Goal: Task Accomplishment & Management: Complete application form

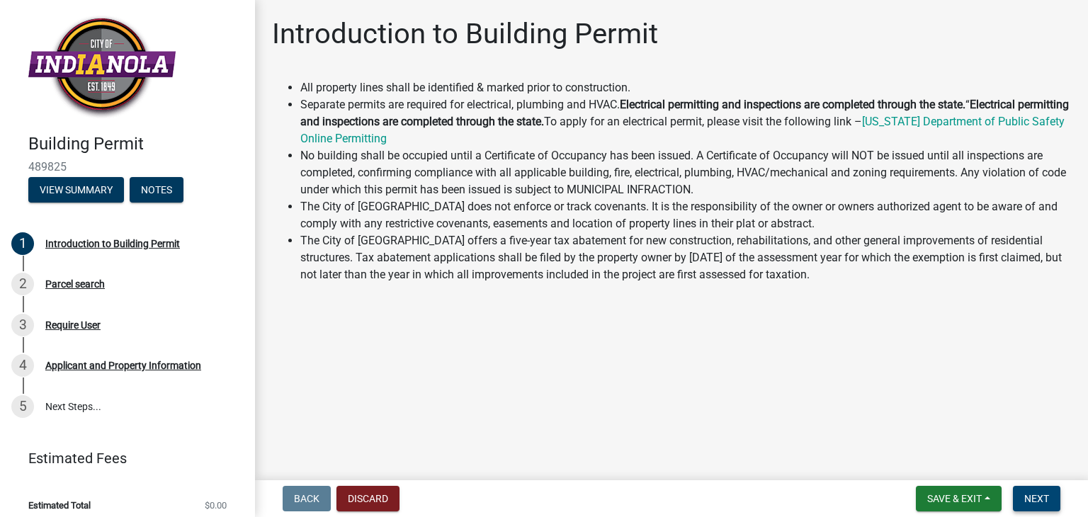
click at [1049, 497] on span "Next" at bounding box center [1037, 498] width 25 height 11
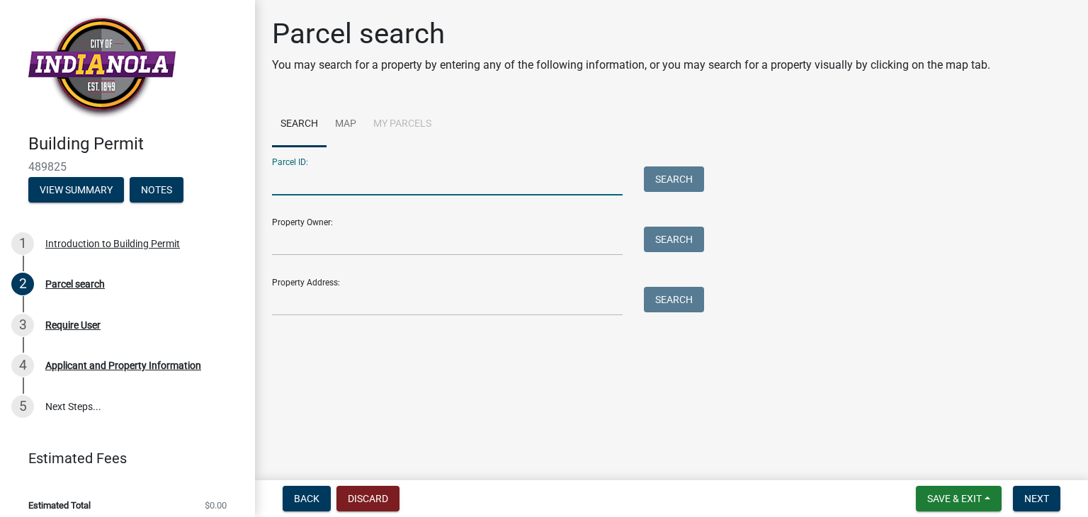
click at [374, 179] on input "Parcel ID:" at bounding box center [447, 181] width 351 height 29
click at [363, 291] on input "Property Address:" at bounding box center [447, 301] width 351 height 29
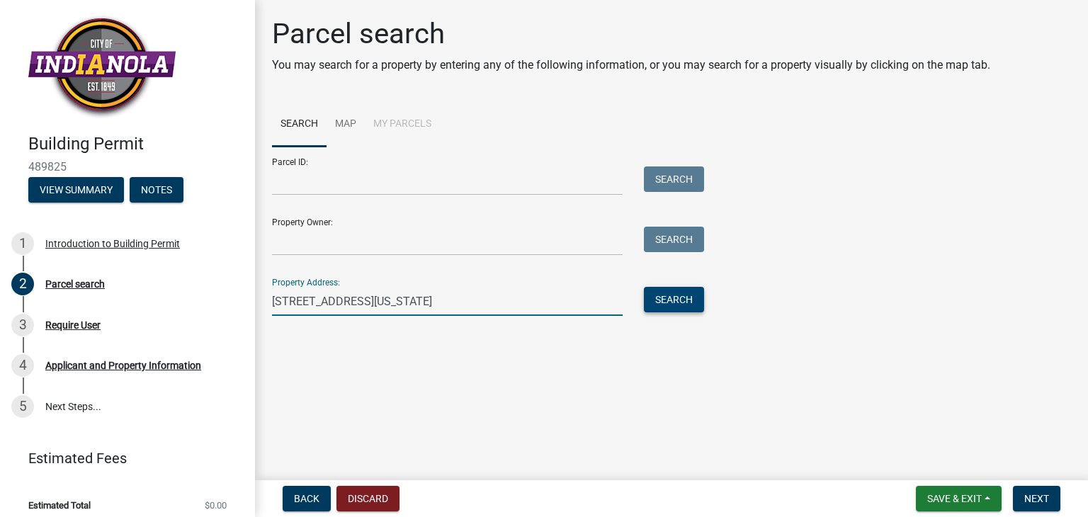
click at [670, 303] on button "Search" at bounding box center [674, 300] width 60 height 26
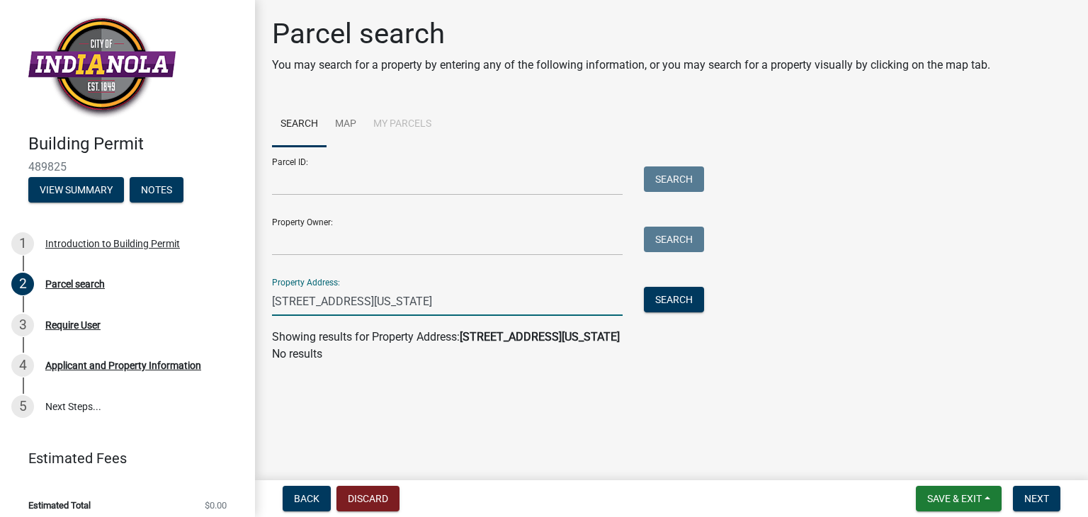
drag, startPoint x: 464, startPoint y: 297, endPoint x: 383, endPoint y: 296, distance: 80.8
click at [383, 296] on input "2105 summer crest st indianola iowa" at bounding box center [447, 301] width 351 height 29
drag, startPoint x: 340, startPoint y: 303, endPoint x: 358, endPoint y: 300, distance: 17.8
click at [351, 303] on input "2105 summer crest st" at bounding box center [447, 301] width 351 height 29
drag, startPoint x: 300, startPoint y: 303, endPoint x: 374, endPoint y: 273, distance: 79.8
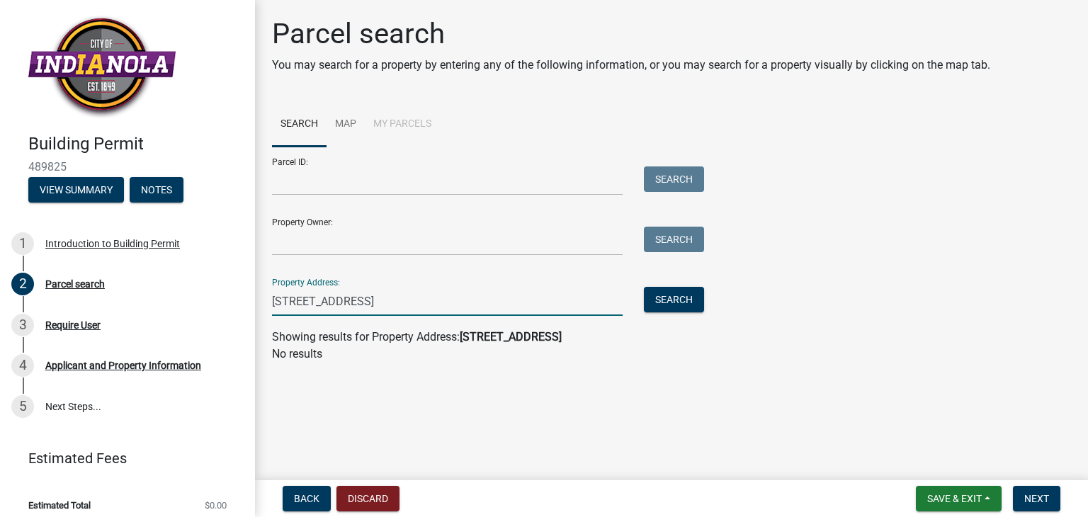
click at [305, 303] on input "2105 summer crest st" at bounding box center [447, 301] width 351 height 29
click at [361, 301] on input "2105 N summer crest st" at bounding box center [447, 301] width 351 height 29
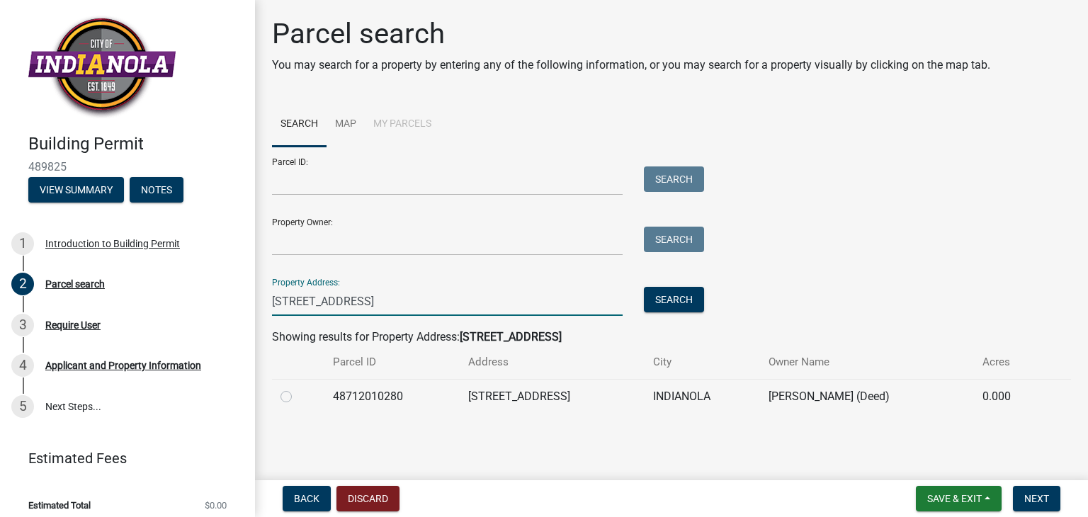
type input "2105 N summercrest st"
click at [298, 388] on label at bounding box center [298, 388] width 0 height 0
click at [298, 398] on input "radio" at bounding box center [302, 392] width 9 height 9
radio input "true"
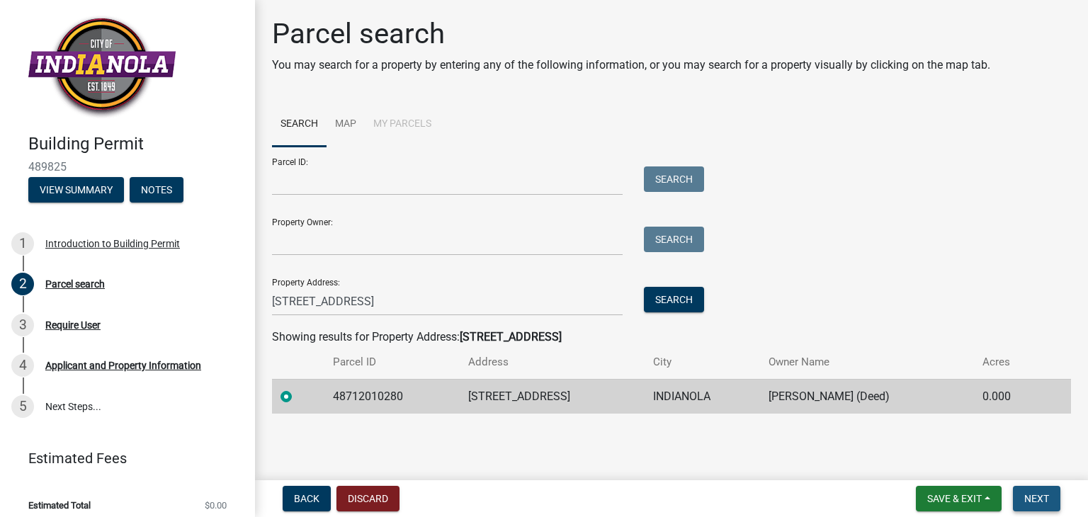
click at [1041, 496] on span "Next" at bounding box center [1037, 498] width 25 height 11
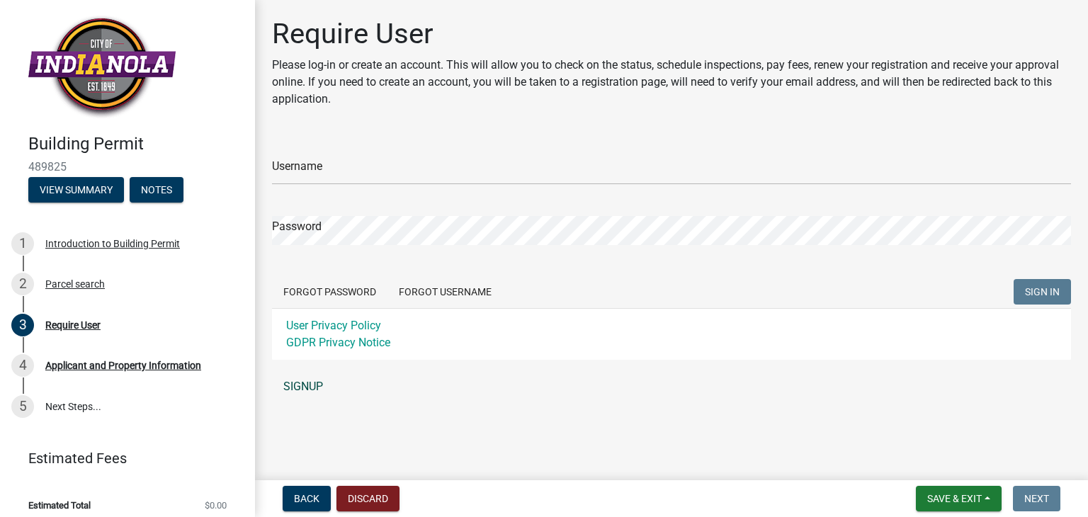
click at [299, 383] on link "SIGNUP" at bounding box center [671, 387] width 799 height 28
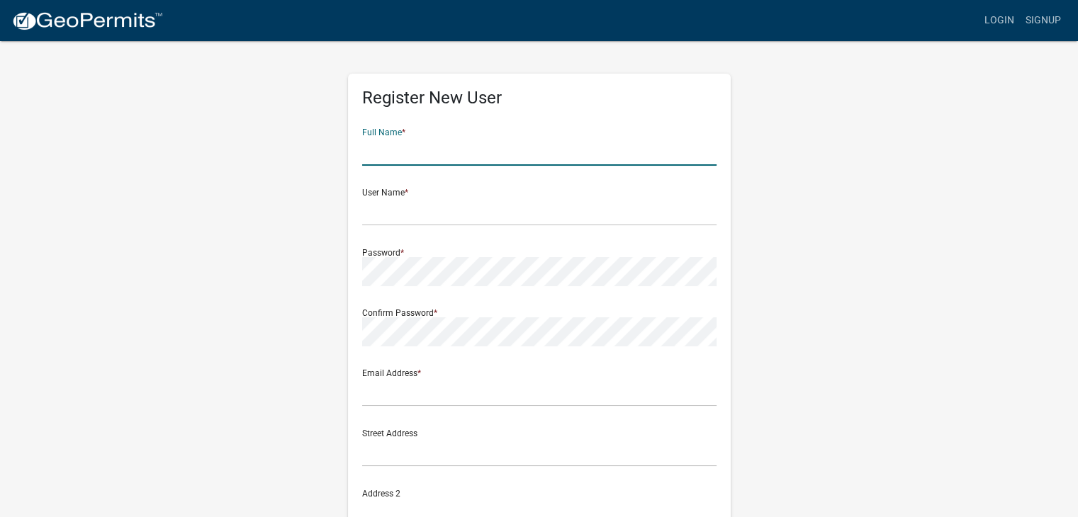
click at [432, 154] on input "text" at bounding box center [539, 151] width 354 height 29
type input "Tim Ballard"
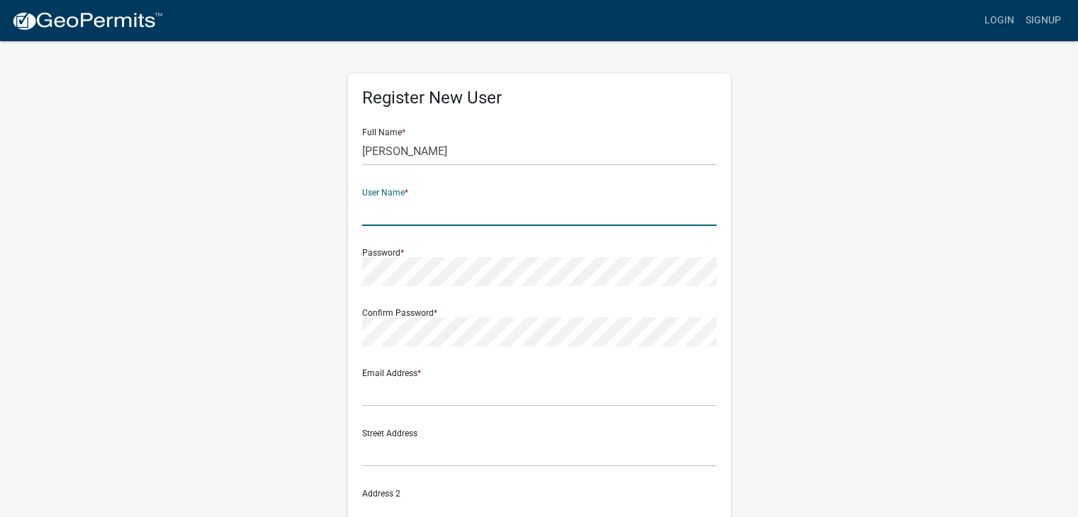
click at [484, 206] on input "text" at bounding box center [539, 211] width 354 height 29
type input "BHI"
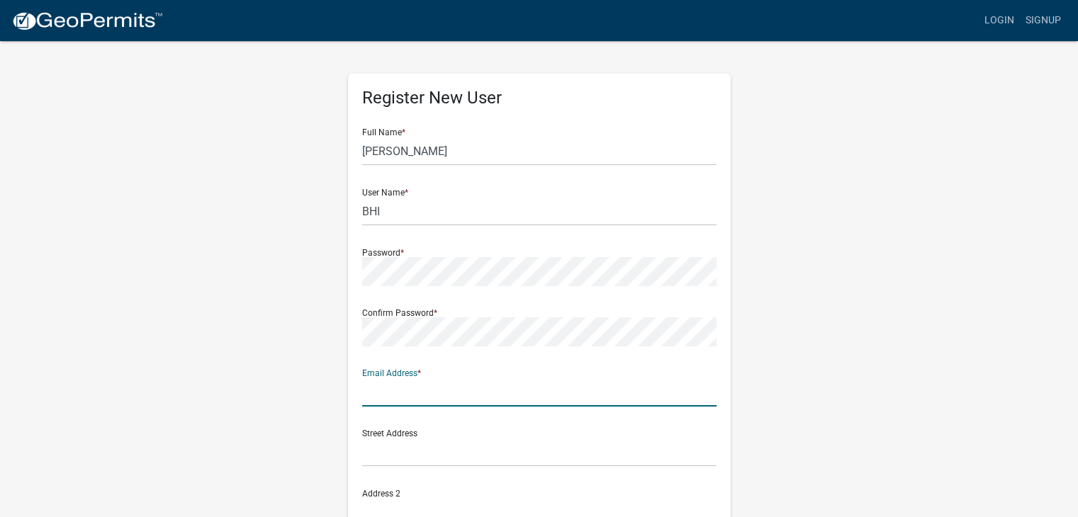
click at [418, 389] on input "text" at bounding box center [539, 392] width 354 height 29
type input "timballard.bhi@gmail.com"
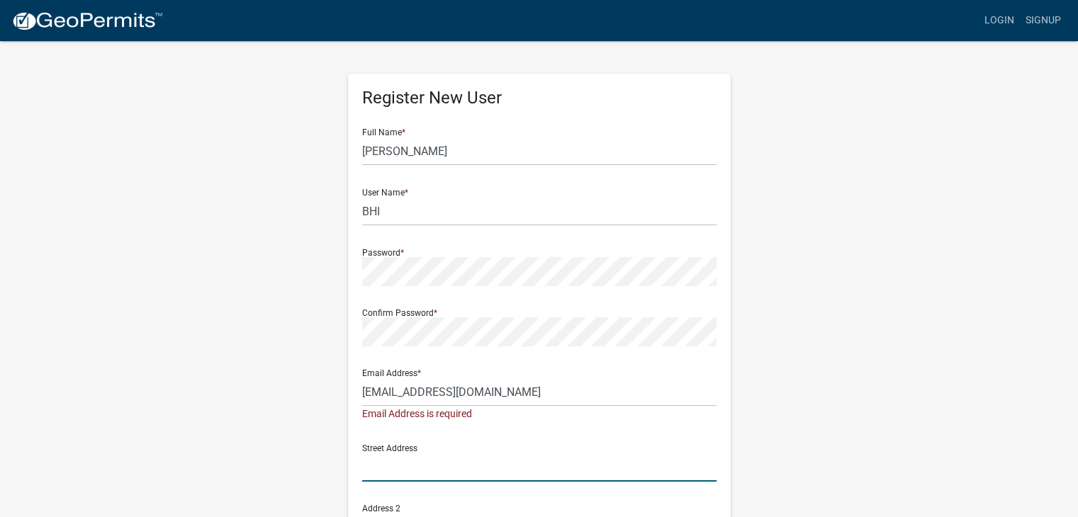
type input "508 Knoll Drive (primary)"
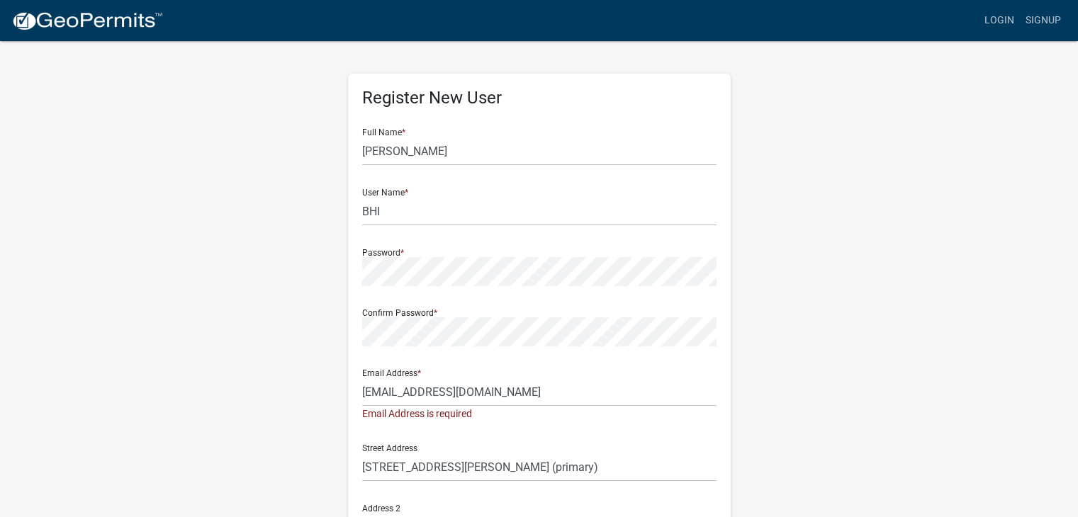
type input "Norwalk"
type input "50211"
type input "5153607896"
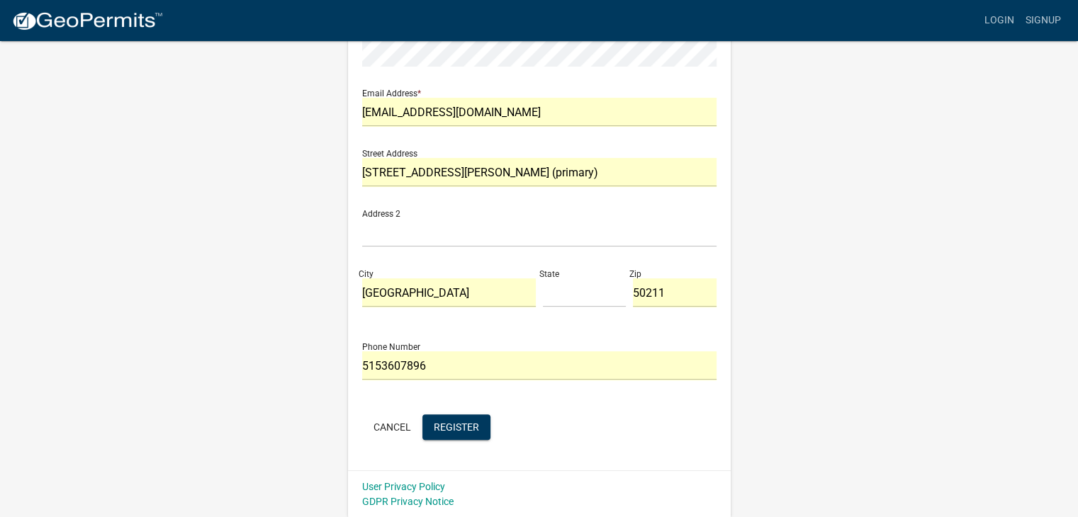
scroll to position [281, 0]
click at [454, 421] on span "Register" at bounding box center [456, 425] width 45 height 11
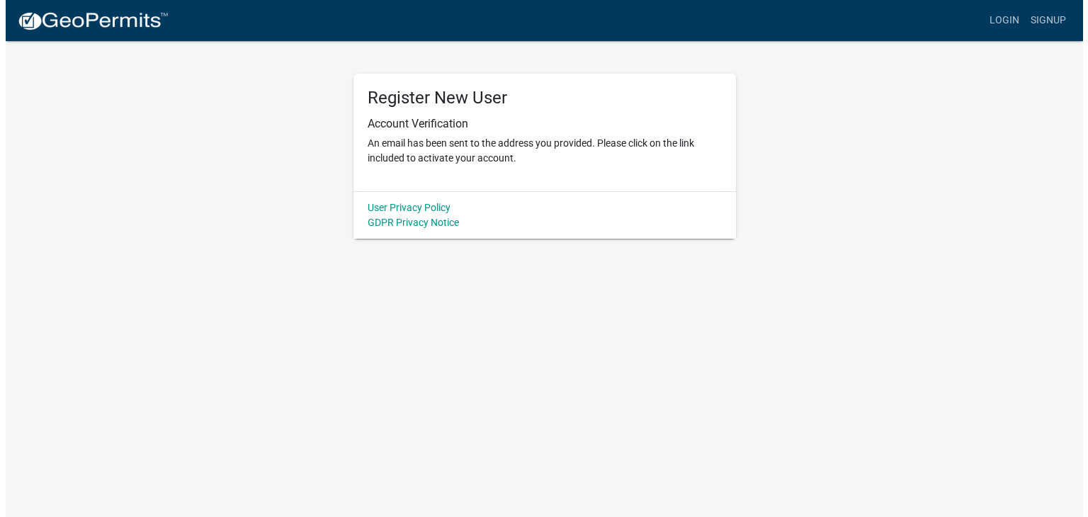
scroll to position [0, 0]
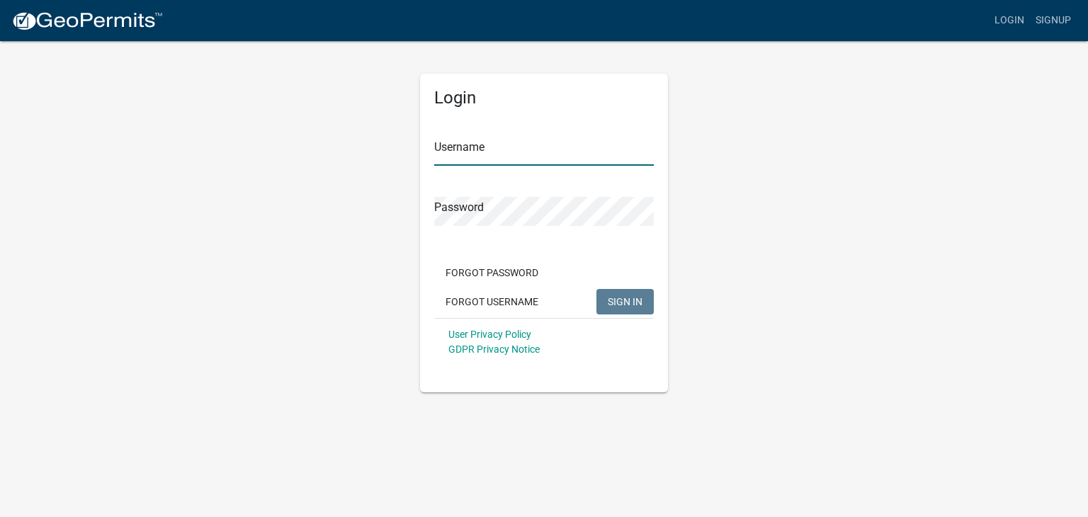
type input "BHI"
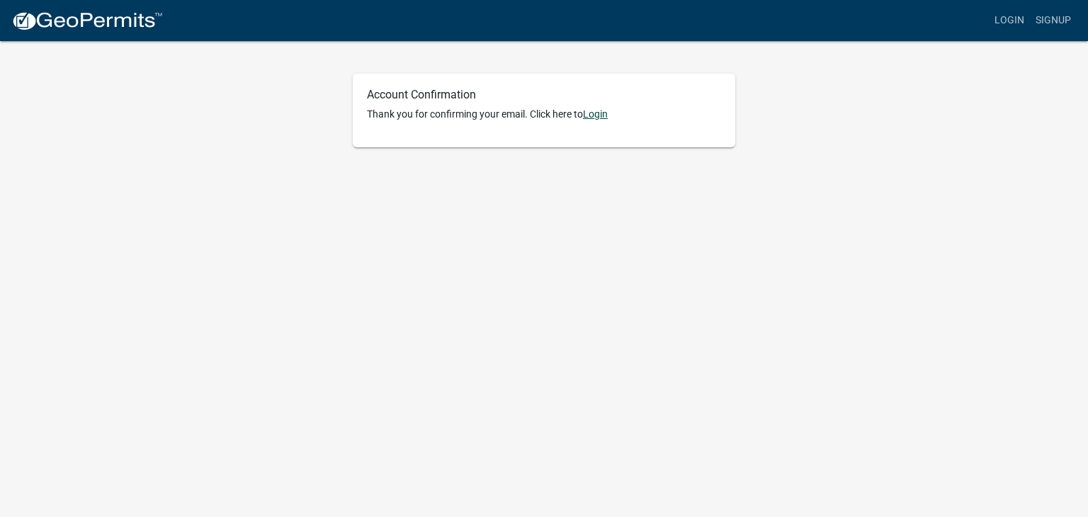
click at [601, 114] on link "Login" at bounding box center [595, 113] width 25 height 11
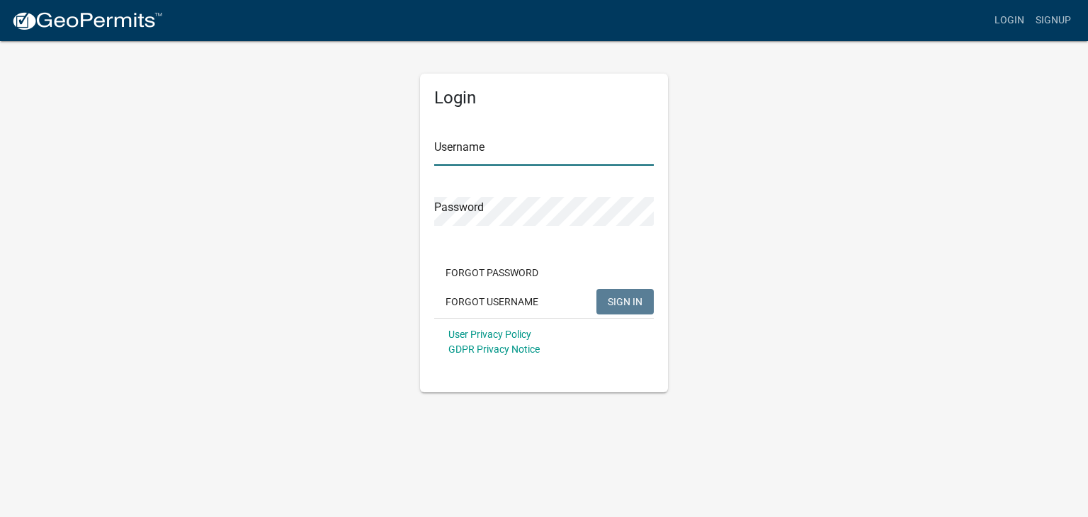
type input "BHI"
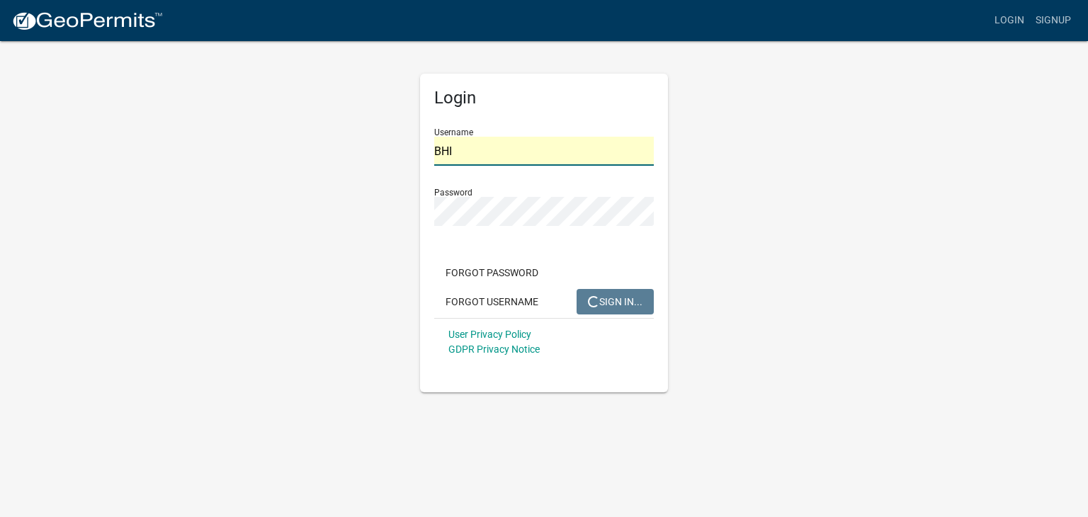
click at [503, 156] on input "BHI" at bounding box center [544, 151] width 220 height 29
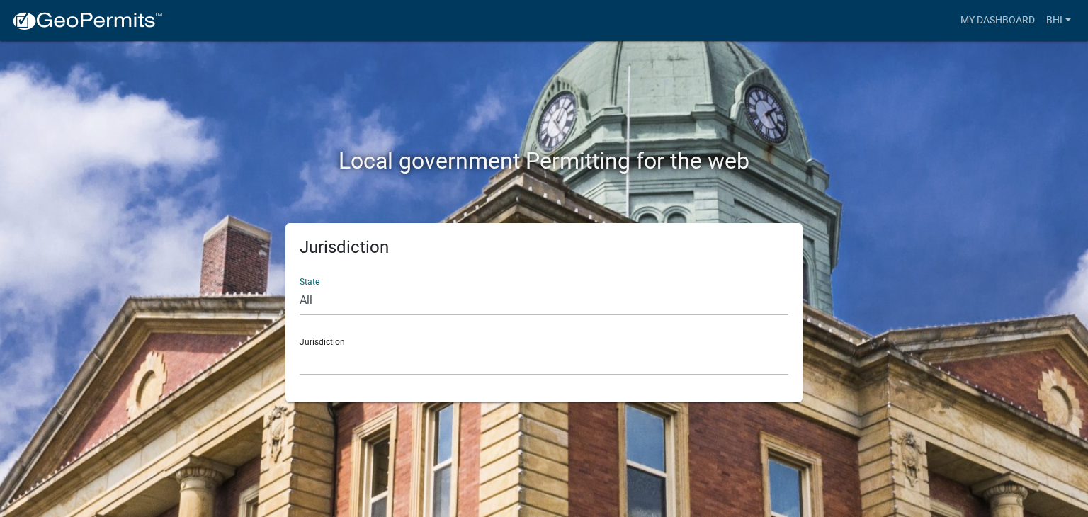
drag, startPoint x: 338, startPoint y: 294, endPoint x: 449, endPoint y: 300, distance: 110.7
click at [338, 294] on select "All Colorado Georgia Indiana Iowa Kansas Minnesota Ohio South Carolina Wisconsin" at bounding box center [544, 300] width 489 height 29
click at [300, 286] on select "All Colorado Georgia Indiana Iowa Kansas Minnesota Ohio South Carolina Wisconsin" at bounding box center [544, 300] width 489 height 29
click at [366, 337] on div "Jurisdiction Custer County, Colorado Carroll County, Georgia Cook County, Georg…" at bounding box center [544, 351] width 489 height 49
click at [356, 359] on select "Custer County, Colorado Carroll County, Georgia Cook County, Georgia Crawford C…" at bounding box center [544, 361] width 489 height 29
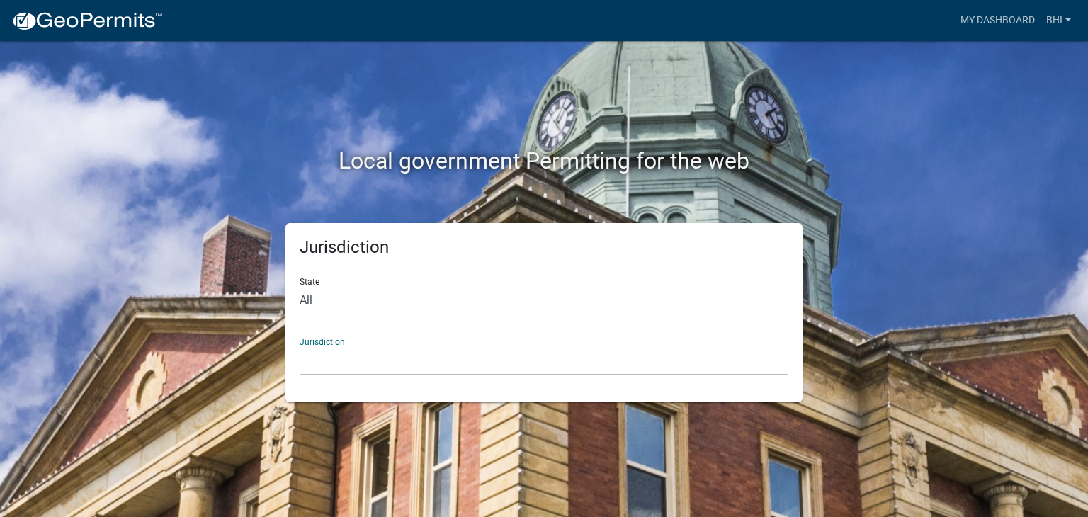
drag, startPoint x: 912, startPoint y: 108, endPoint x: 895, endPoint y: 116, distance: 18.7
click at [912, 108] on div "Local government Permitting for the web" at bounding box center [544, 131] width 808 height 181
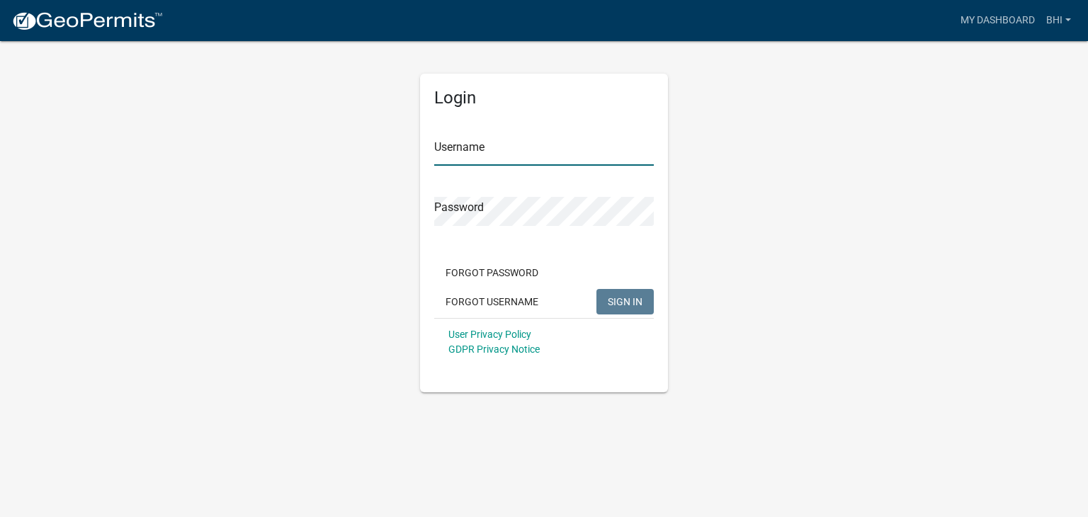
click at [604, 156] on input "Username" at bounding box center [544, 151] width 220 height 29
type input "BHI"
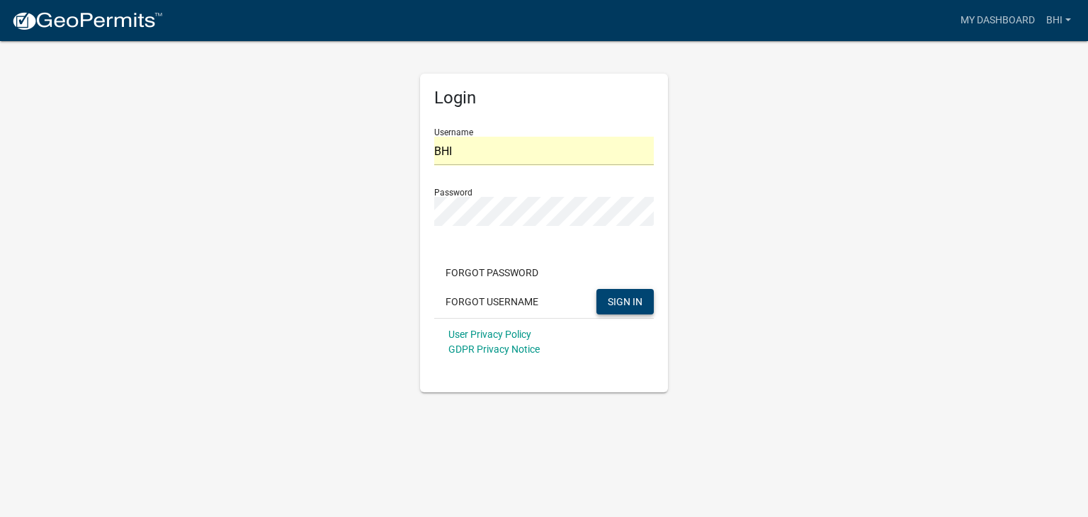
click at [624, 303] on span "SIGN IN" at bounding box center [625, 301] width 35 height 11
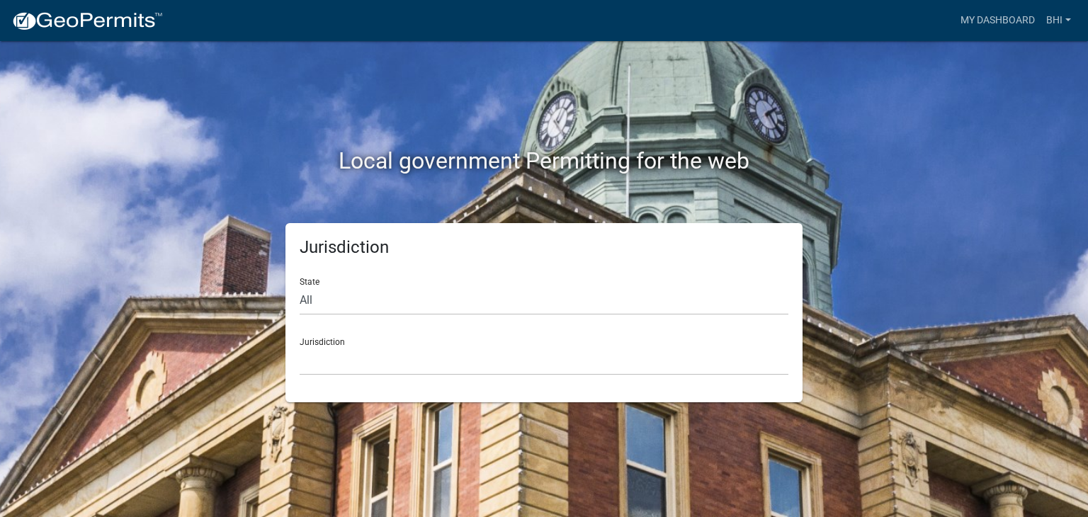
click at [867, 269] on div "Jurisdiction State All Colorado Georgia Indiana Iowa Kansas Minnesota Ohio Sout…" at bounding box center [544, 312] width 808 height 179
click at [57, 18] on img at bounding box center [87, 21] width 152 height 21
drag, startPoint x: 225, startPoint y: 108, endPoint x: 294, endPoint y: 112, distance: 69.5
click at [231, 111] on div "Local government Permitting for the web" at bounding box center [544, 131] width 808 height 181
click at [315, 300] on select "All Colorado Georgia Indiana Iowa Kansas Minnesota Ohio South Carolina Wisconsin" at bounding box center [544, 300] width 489 height 29
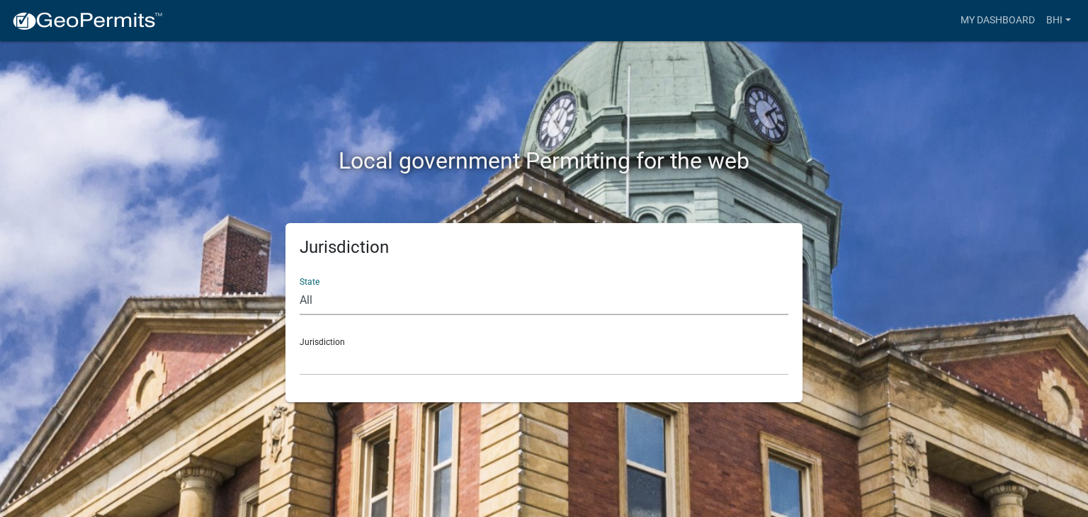
select select "[US_STATE]"
click at [300, 286] on select "All Colorado Georgia Indiana Iowa Kansas Minnesota Ohio South Carolina Wisconsin" at bounding box center [544, 300] width 489 height 29
click at [334, 351] on select "Boone County, Iowa Butler County, Iowa Cerro Gordo County, Iowa City of Harlan,…" at bounding box center [544, 361] width 489 height 29
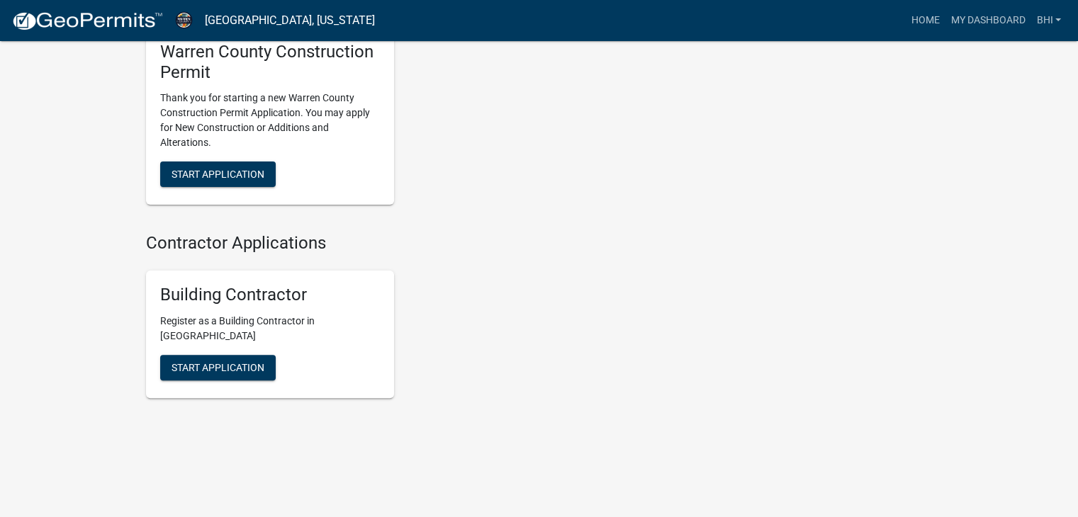
scroll to position [391, 0]
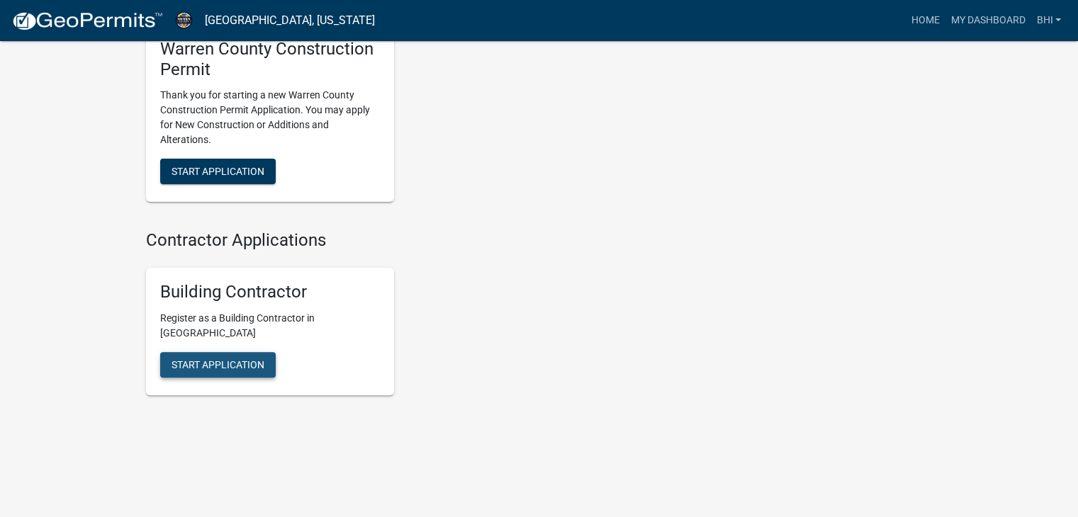
click at [205, 360] on span "Start Application" at bounding box center [217, 364] width 93 height 11
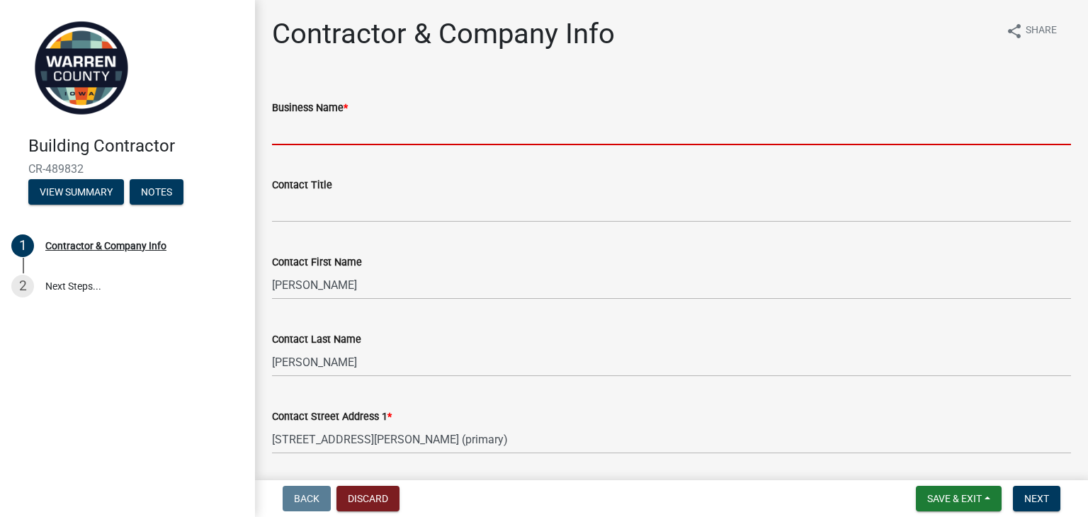
click at [329, 125] on input "Business Name *" at bounding box center [671, 130] width 799 height 29
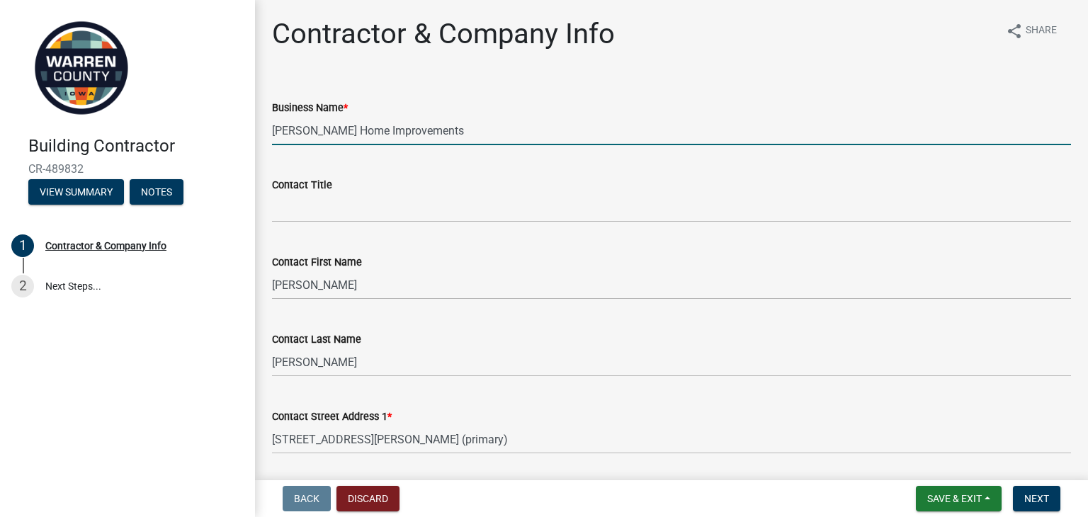
type input "Ballard Home Improvements"
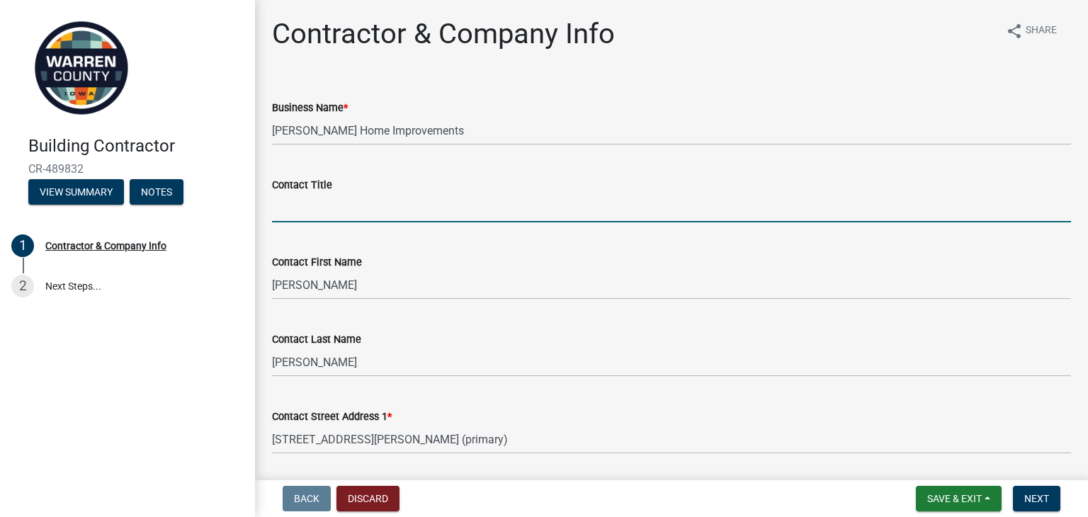
click at [382, 213] on input "Contact Title" at bounding box center [671, 207] width 799 height 29
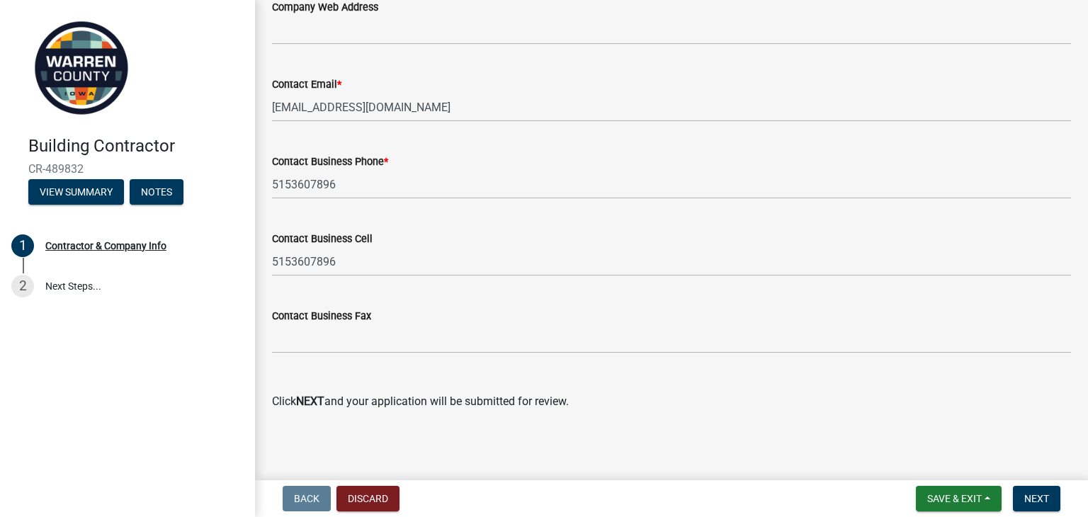
scroll to position [816, 0]
type input "owner"
click at [1045, 497] on span "Next" at bounding box center [1037, 498] width 25 height 11
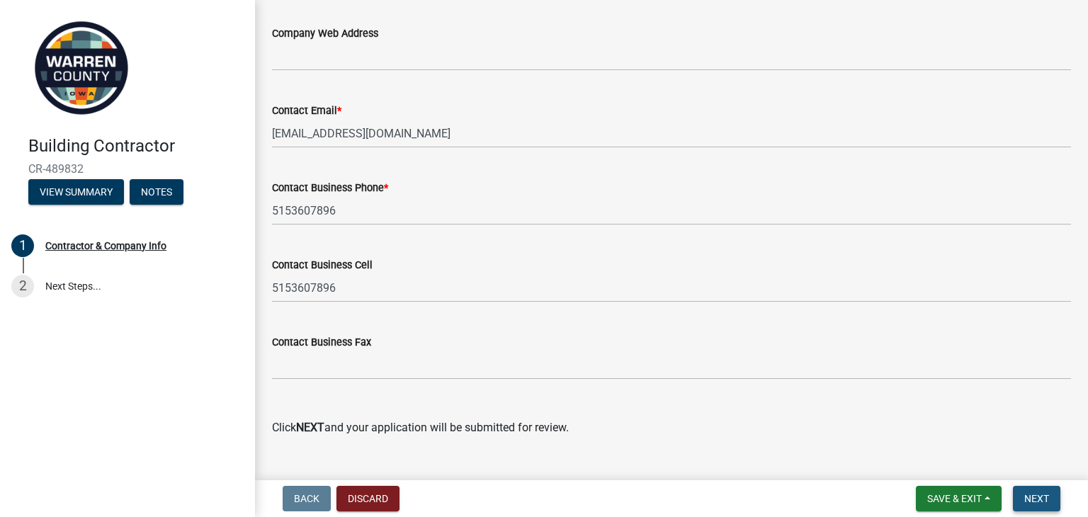
scroll to position [845, 0]
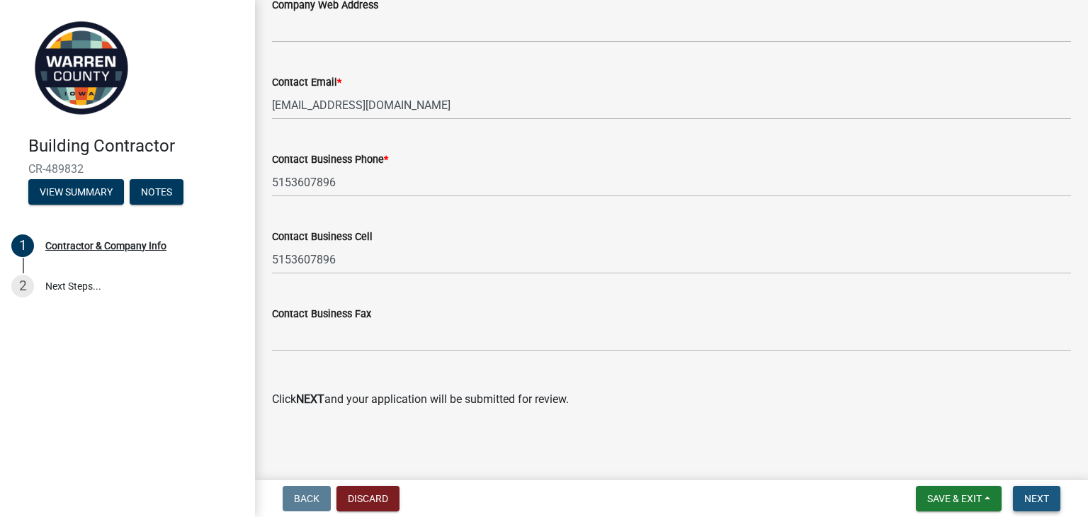
click at [1042, 503] on span "Next" at bounding box center [1037, 498] width 25 height 11
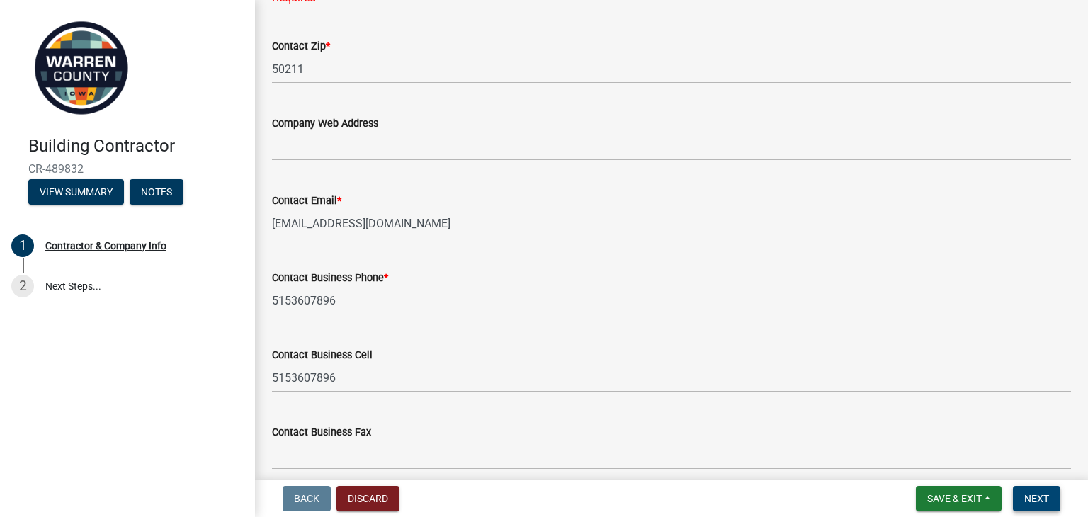
scroll to position [561, 0]
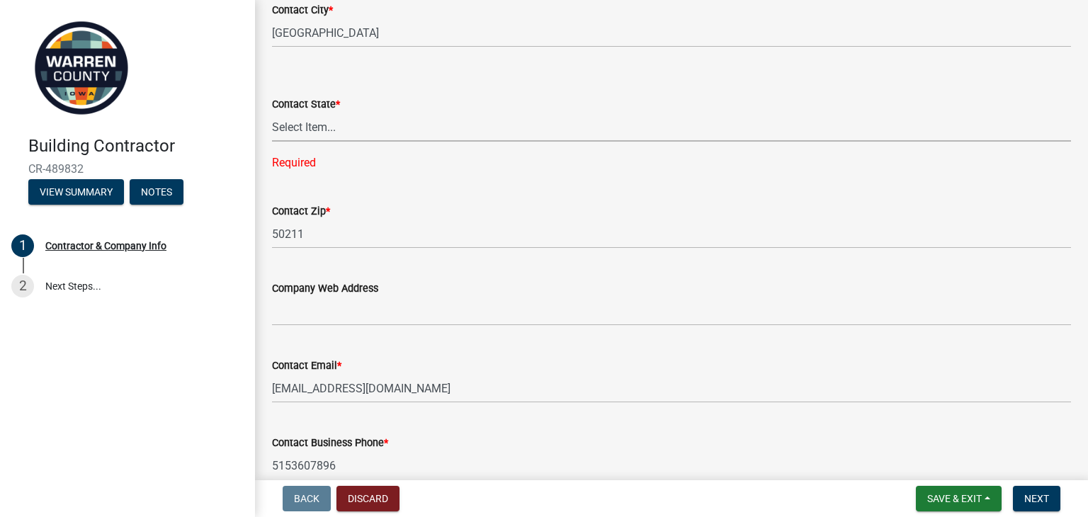
click at [339, 120] on select "Select Item... Alabama Alaska Arizona Arkansas California Colorado Connecticut …" at bounding box center [671, 127] width 799 height 29
select select "IA"
click at [272, 113] on select "Select Item... Alabama Alaska Arizona Arkansas California Colorado Connecticut …" at bounding box center [671, 127] width 799 height 29
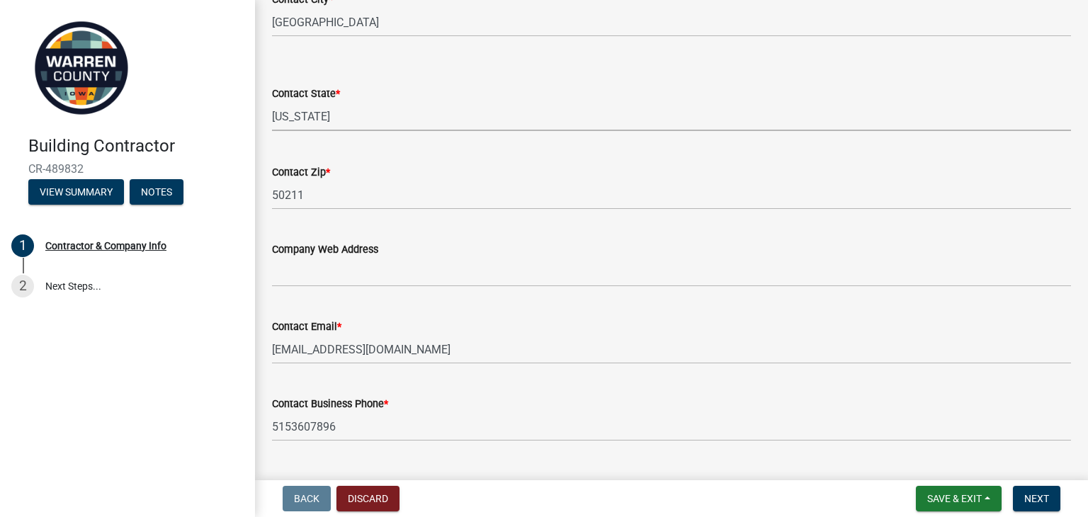
scroll to position [816, 0]
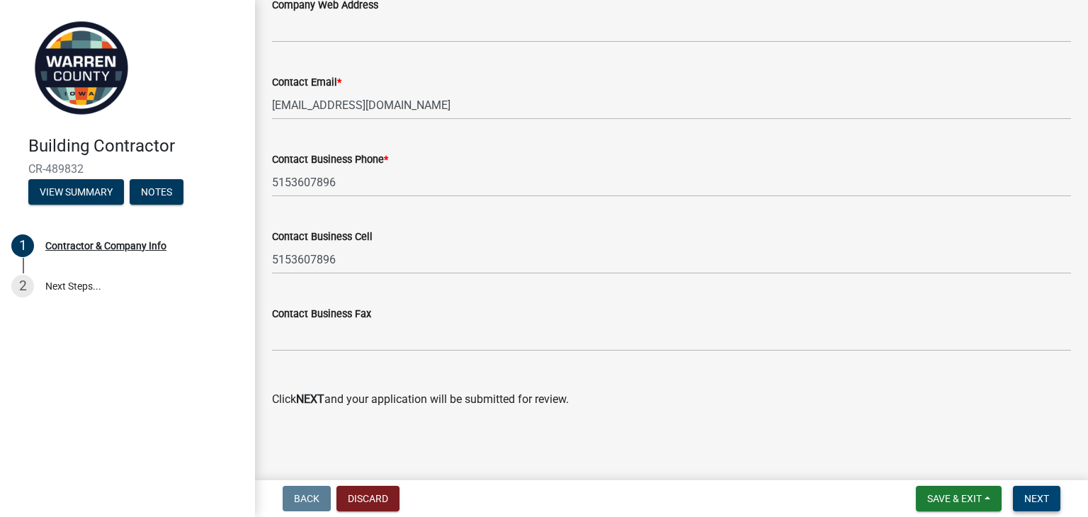
click at [1042, 500] on span "Next" at bounding box center [1037, 498] width 25 height 11
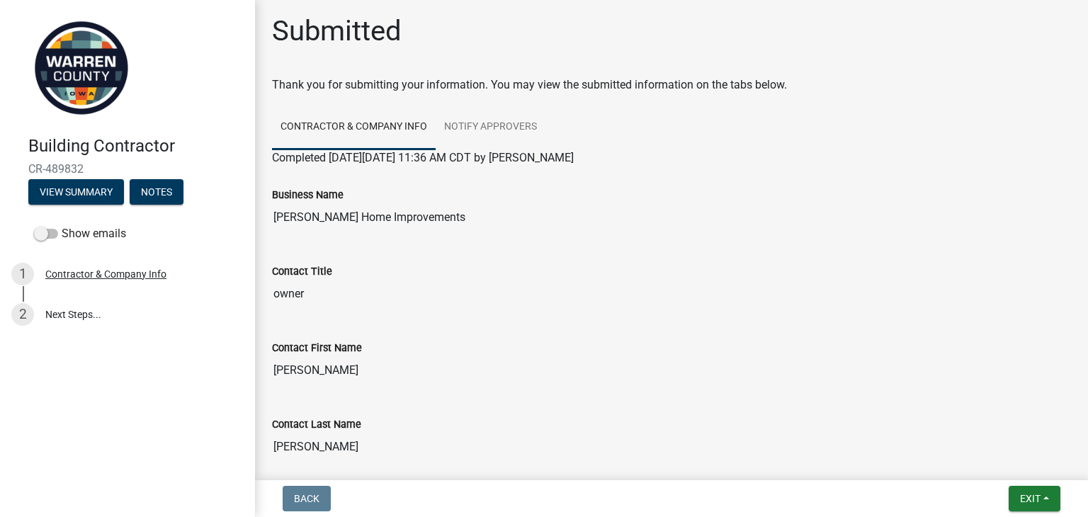
scroll to position [0, 0]
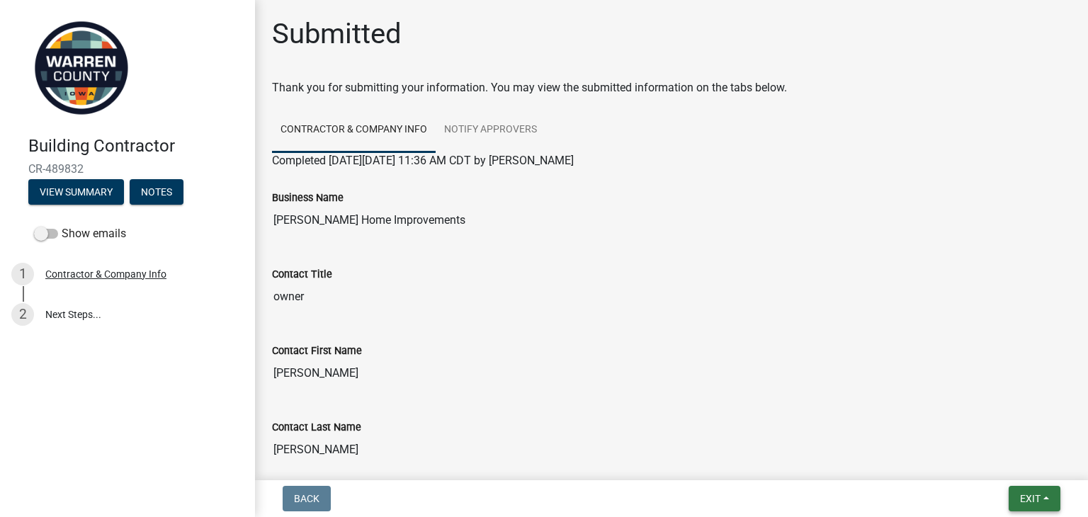
click at [1047, 498] on button "Exit" at bounding box center [1035, 499] width 52 height 26
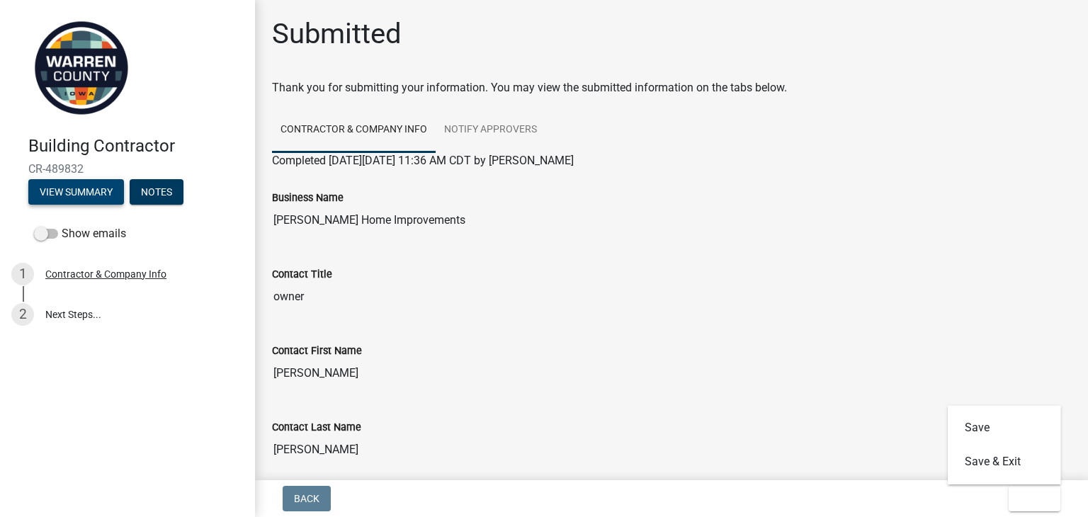
click at [93, 188] on button "View Summary" at bounding box center [76, 192] width 96 height 26
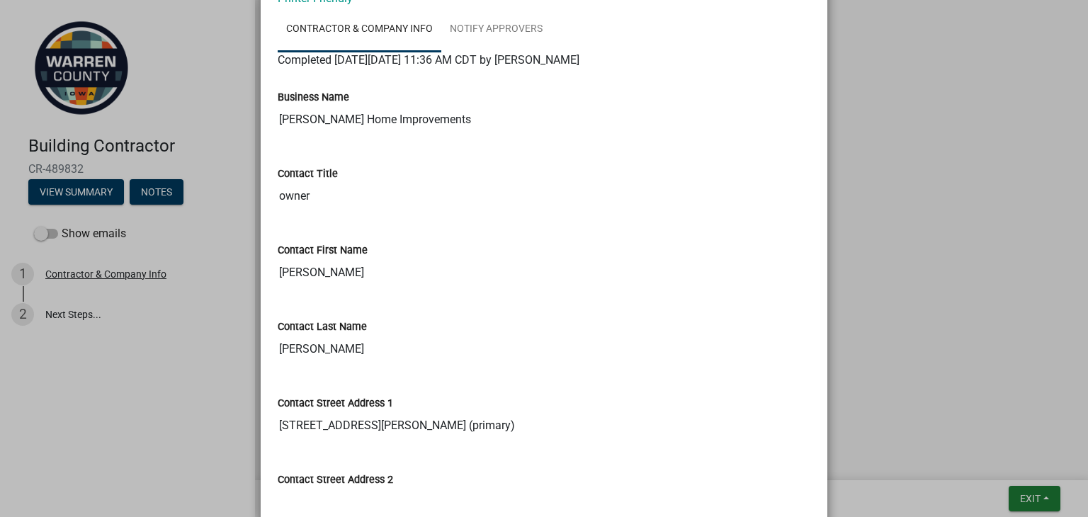
scroll to position [354, 0]
